Goal: Find specific page/section: Find specific page/section

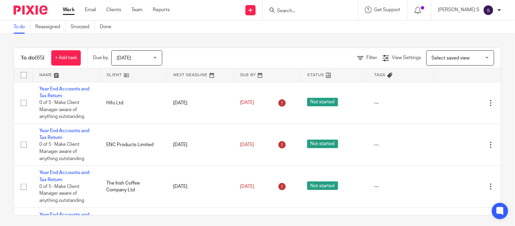
click at [301, 12] on input "Search" at bounding box center [306, 11] width 61 height 6
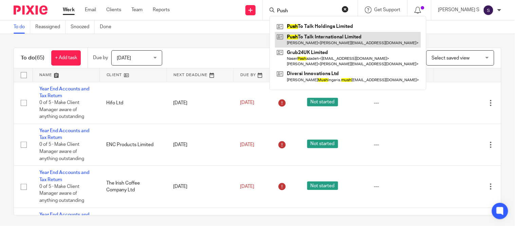
type input "Push"
click at [328, 39] on link at bounding box center [348, 40] width 146 height 16
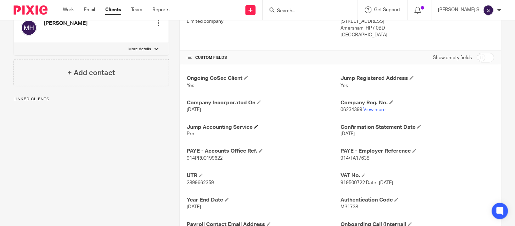
scroll to position [236, 0]
